Goal: Task Accomplishment & Management: Use online tool/utility

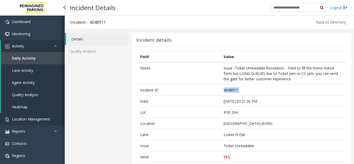
click at [34, 120] on span "Location Management" at bounding box center [31, 119] width 38 height 5
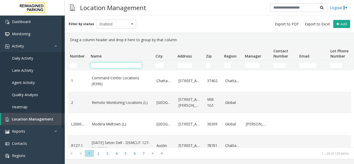
click at [119, 66] on input "Name Filter" at bounding box center [116, 65] width 51 height 5
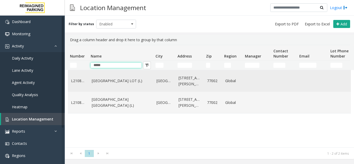
type input "*****"
click at [110, 84] on link "[GEOGRAPHIC_DATA] LOT (L)" at bounding box center [121, 81] width 59 height 6
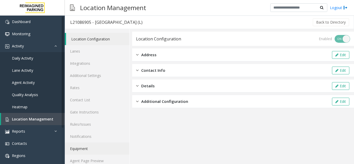
scroll to position [7, 0]
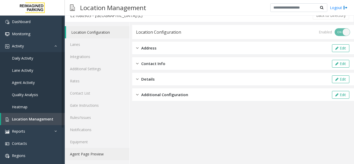
click at [98, 151] on link "Agent Page Preview" at bounding box center [97, 154] width 64 height 12
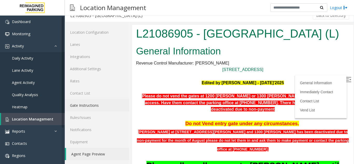
scroll to position [104, 0]
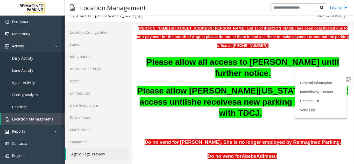
click at [345, 78] on label at bounding box center [349, 80] width 8 height 8
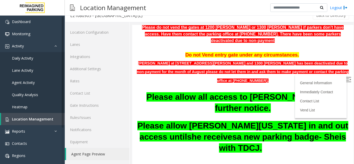
scroll to position [78, 0]
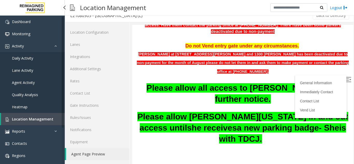
click at [27, 84] on span "Agent Activity" at bounding box center [23, 82] width 23 height 5
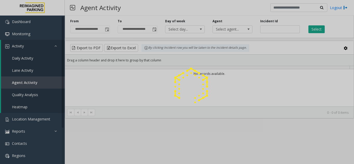
click at [107, 31] on div at bounding box center [177, 82] width 354 height 164
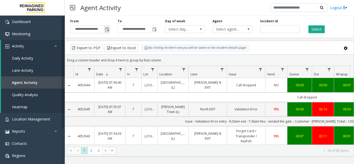
click at [107, 31] on span "Toggle popup" at bounding box center [107, 29] width 4 height 4
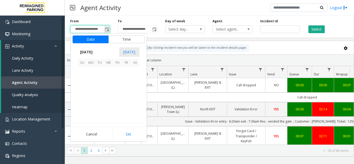
scroll to position [92880, 0]
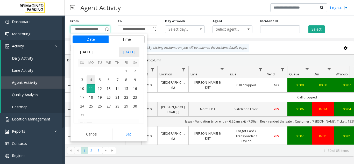
click at [90, 79] on span "4" at bounding box center [90, 79] width 9 height 9
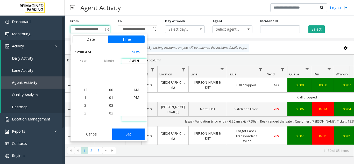
click at [127, 131] on button "Set" at bounding box center [128, 133] width 33 height 11
type input "**********"
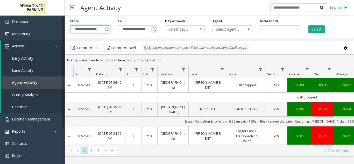
click at [154, 30] on span "Toggle popup" at bounding box center [154, 29] width 4 height 4
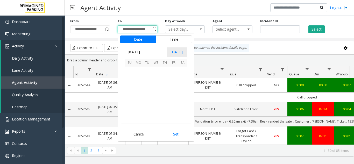
scroll to position [8, 0]
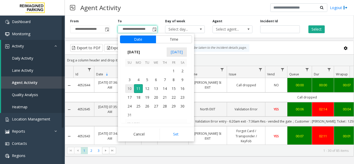
click at [129, 89] on span "10" at bounding box center [129, 88] width 9 height 9
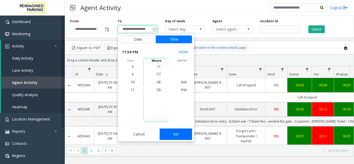
click at [177, 138] on button "Set" at bounding box center [176, 133] width 33 height 11
type input "**********"
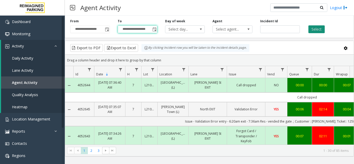
click at [318, 27] on button "Select" at bounding box center [316, 29] width 16 height 8
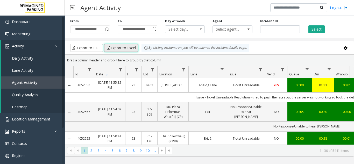
drag, startPoint x: 127, startPoint y: 48, endPoint x: 131, endPoint y: 48, distance: 3.6
click at [131, 48] on button "Export to Excel" at bounding box center [121, 48] width 34 height 8
click at [107, 29] on span "Toggle popup" at bounding box center [107, 29] width 4 height 4
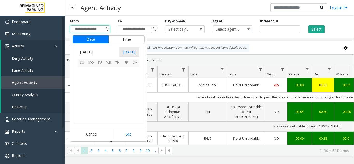
scroll to position [92880, 0]
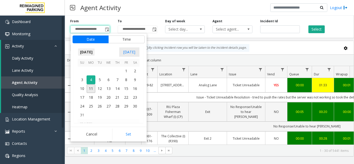
click at [94, 53] on span "[DATE]" at bounding box center [86, 52] width 17 height 8
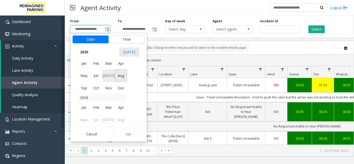
click at [106, 77] on span "[DATE]" at bounding box center [108, 75] width 12 height 12
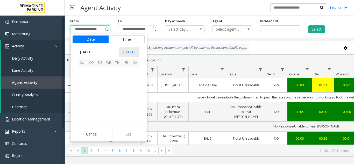
scroll to position [92818, 0]
click at [101, 71] on span "1" at bounding box center [99, 71] width 9 height 9
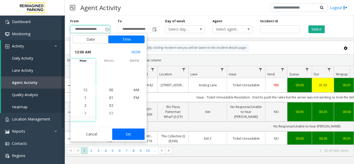
click at [126, 135] on button "Set" at bounding box center [128, 133] width 33 height 11
type input "**********"
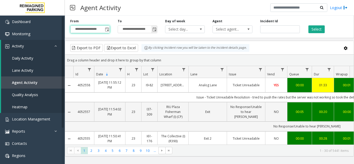
click at [154, 29] on span "Toggle popup" at bounding box center [154, 29] width 4 height 4
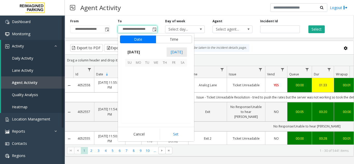
scroll to position [8, 0]
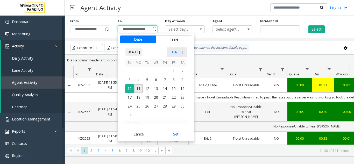
click at [142, 54] on span "[DATE]" at bounding box center [133, 52] width 17 height 8
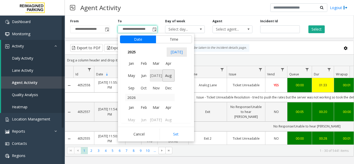
click at [153, 76] on span "[DATE]" at bounding box center [156, 75] width 12 height 12
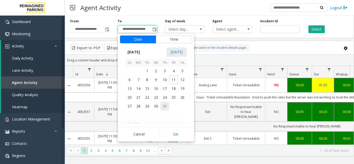
click at [165, 107] on span "31" at bounding box center [164, 106] width 9 height 9
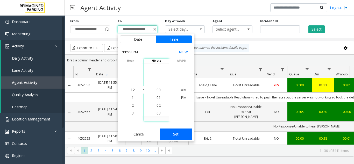
scroll to position [8, 0]
click at [179, 133] on button "Set" at bounding box center [176, 133] width 33 height 11
type input "**********"
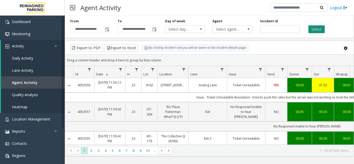
click at [315, 30] on button "Select" at bounding box center [316, 29] width 16 height 8
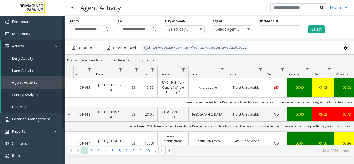
click at [184, 70] on span "Data table" at bounding box center [184, 70] width 4 height 4
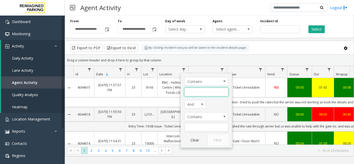
click at [199, 94] on input "Location Filter" at bounding box center [206, 92] width 44 height 9
type input "********"
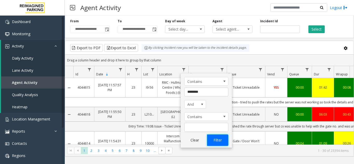
click at [208, 140] on button "Filter" at bounding box center [217, 139] width 21 height 11
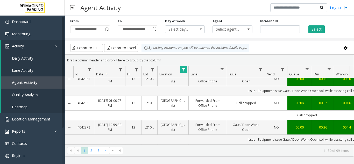
drag, startPoint x: 179, startPoint y: 140, endPoint x: 303, endPoint y: 150, distance: 124.4
click at [304, 150] on kendo-grid "Export to PDF Export to Excel By clicking Incident row you will be taken to the…" at bounding box center [209, 99] width 289 height 116
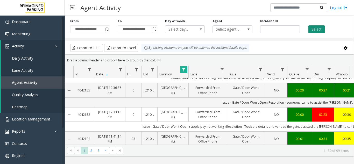
click at [313, 29] on button "Select" at bounding box center [316, 29] width 16 height 8
click at [129, 47] on button "Export to Excel" at bounding box center [121, 48] width 34 height 8
click at [280, 54] on kendo-grid-toolbar "Export to PDF Export to Excel By clicking Incident row you will be taken to the…" at bounding box center [209, 48] width 288 height 14
click at [184, 69] on span "Data table" at bounding box center [184, 70] width 4 height 4
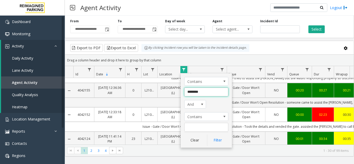
click at [194, 91] on input "********" at bounding box center [206, 92] width 44 height 9
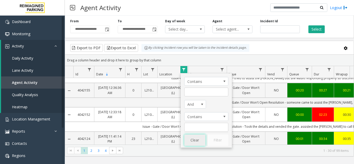
click at [195, 141] on button "Clear" at bounding box center [194, 139] width 21 height 11
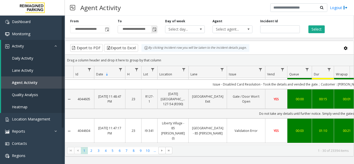
click at [154, 29] on span "Toggle popup" at bounding box center [154, 29] width 4 height 4
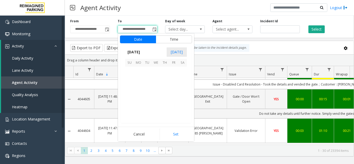
scroll to position [8, 0]
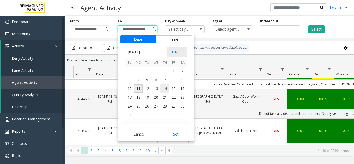
click at [166, 88] on span "14" at bounding box center [164, 88] width 9 height 9
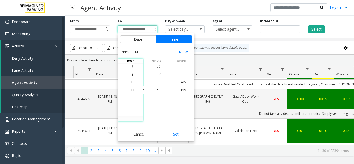
drag, startPoint x: 177, startPoint y: 136, endPoint x: 305, endPoint y: 64, distance: 147.1
click at [177, 135] on button "Set" at bounding box center [176, 133] width 33 height 11
type input "**********"
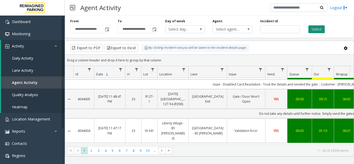
click at [315, 30] on button "Select" at bounding box center [316, 29] width 16 height 8
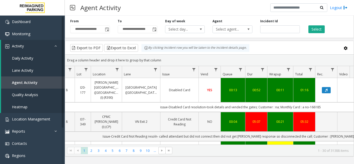
scroll to position [0, 132]
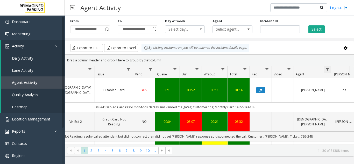
click at [326, 70] on span "Data table" at bounding box center [327, 70] width 4 height 4
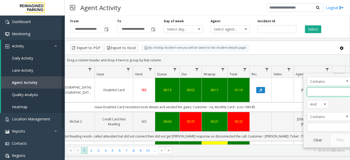
click at [316, 94] on input "Agent Filter" at bounding box center [329, 92] width 44 height 9
type input "*****"
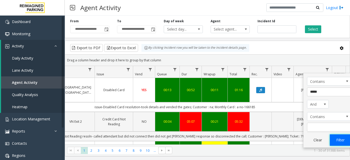
click at [338, 139] on button "Filter" at bounding box center [340, 139] width 21 height 11
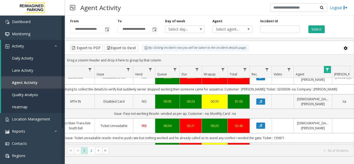
scroll to position [104, 132]
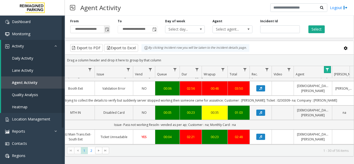
click at [106, 29] on span "Toggle popup" at bounding box center [107, 29] width 4 height 4
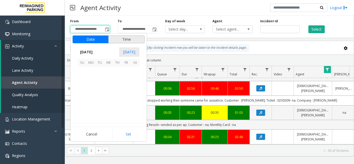
scroll to position [92880, 0]
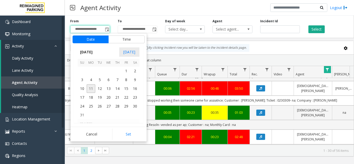
click at [90, 88] on span "11" at bounding box center [90, 88] width 9 height 9
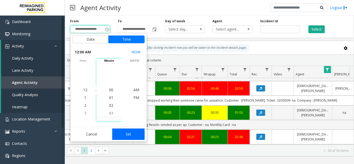
click at [130, 136] on button "Set" at bounding box center [128, 133] width 33 height 11
type input "**********"
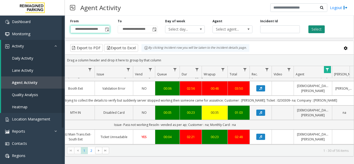
click at [315, 28] on button "Select" at bounding box center [316, 29] width 16 height 8
